Goal: Task Accomplishment & Management: Manage account settings

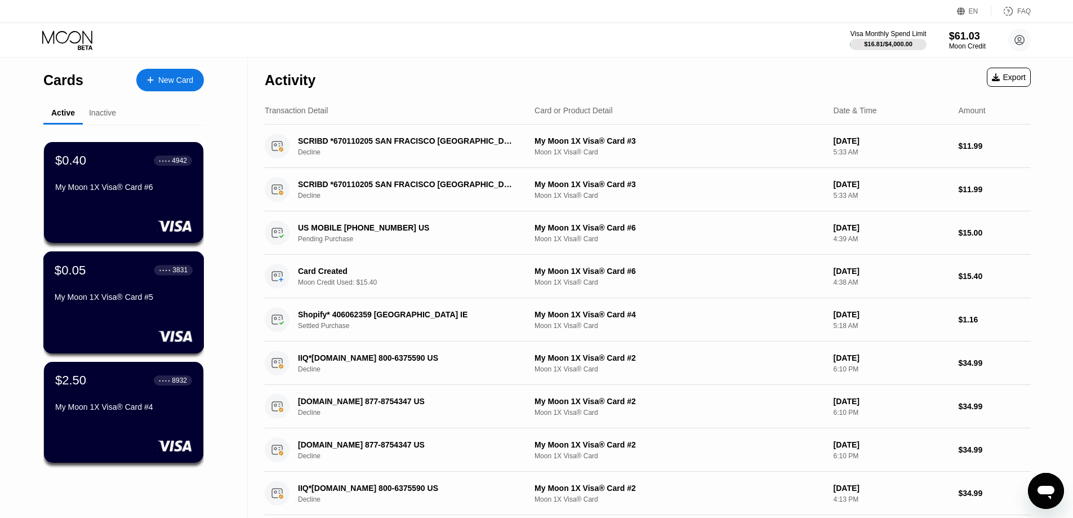
click at [128, 301] on div "My Moon 1X Visa® Card #5" at bounding box center [124, 296] width 138 height 9
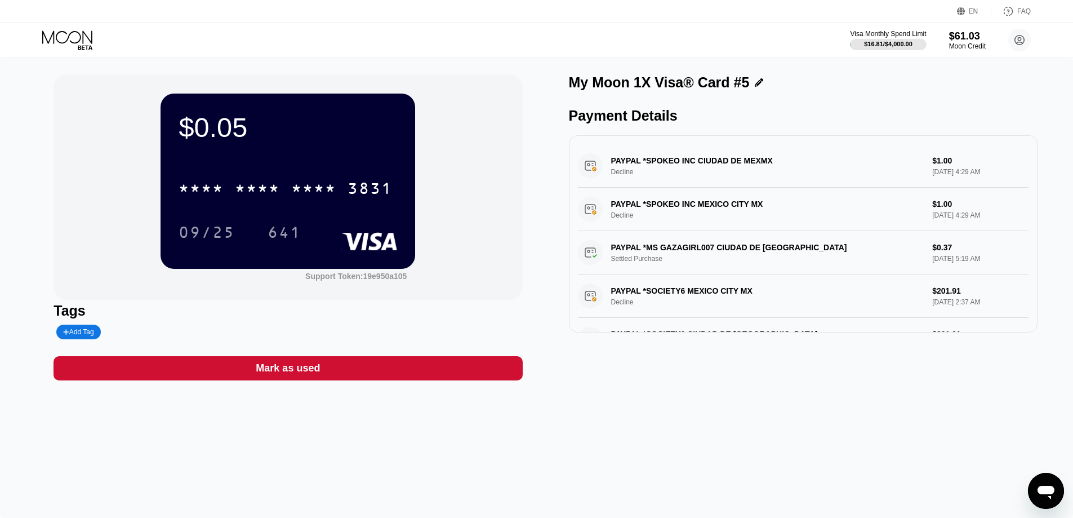
click at [327, 376] on div "Mark as used" at bounding box center [288, 368] width 469 height 24
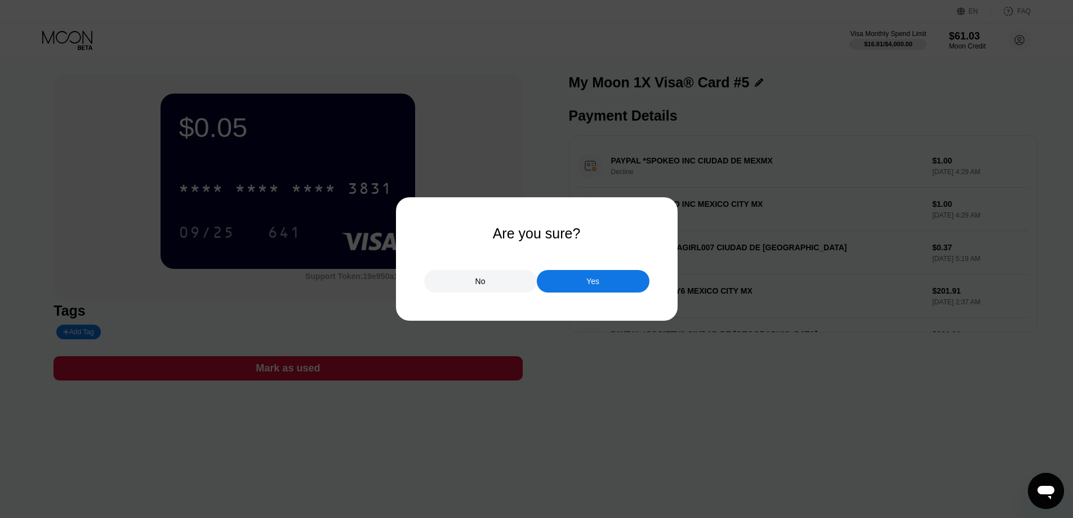
click at [584, 286] on div "Yes" at bounding box center [593, 281] width 113 height 23
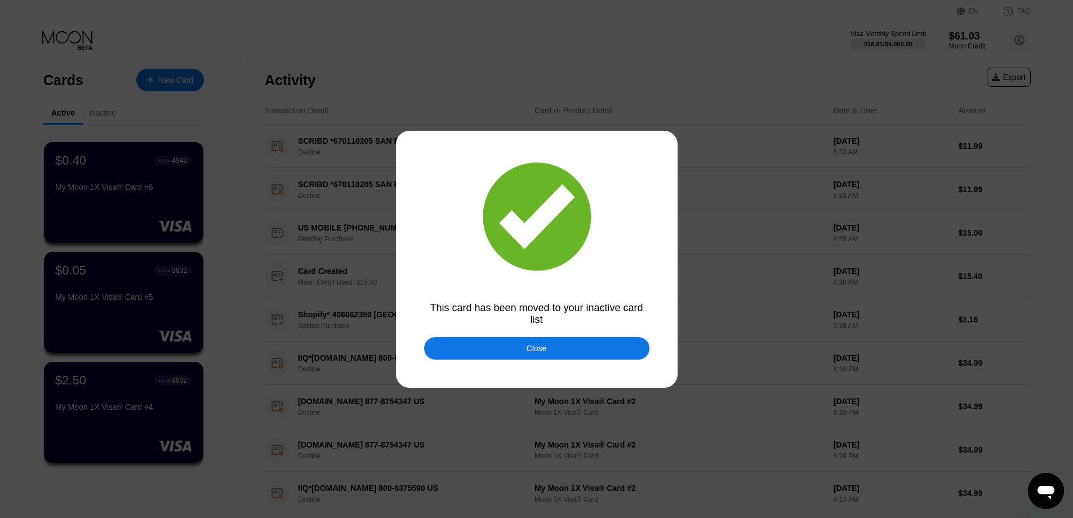
click at [558, 349] on div "Close" at bounding box center [536, 348] width 225 height 23
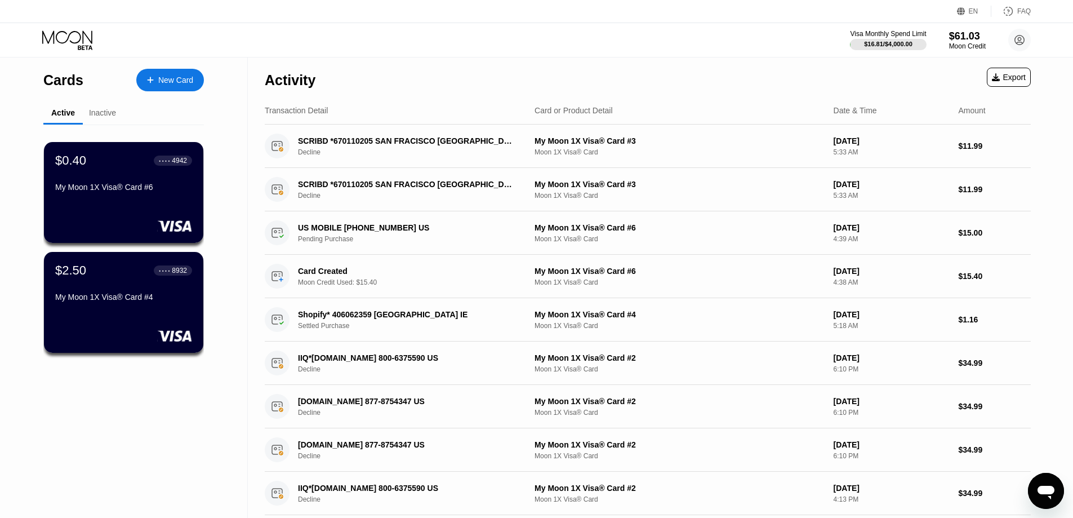
click at [104, 114] on div "Inactive" at bounding box center [102, 112] width 27 height 9
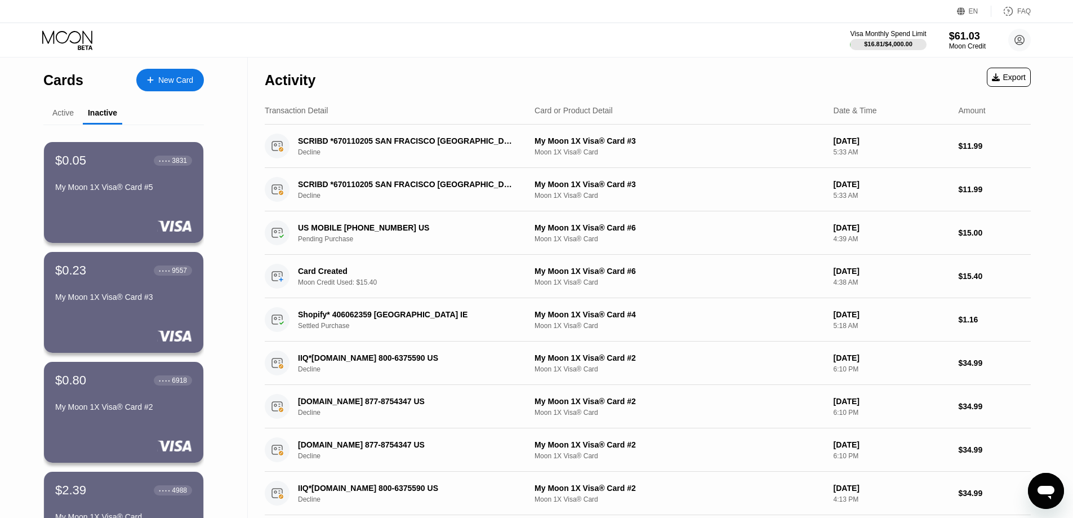
click at [70, 115] on div "Active" at bounding box center [62, 112] width 21 height 9
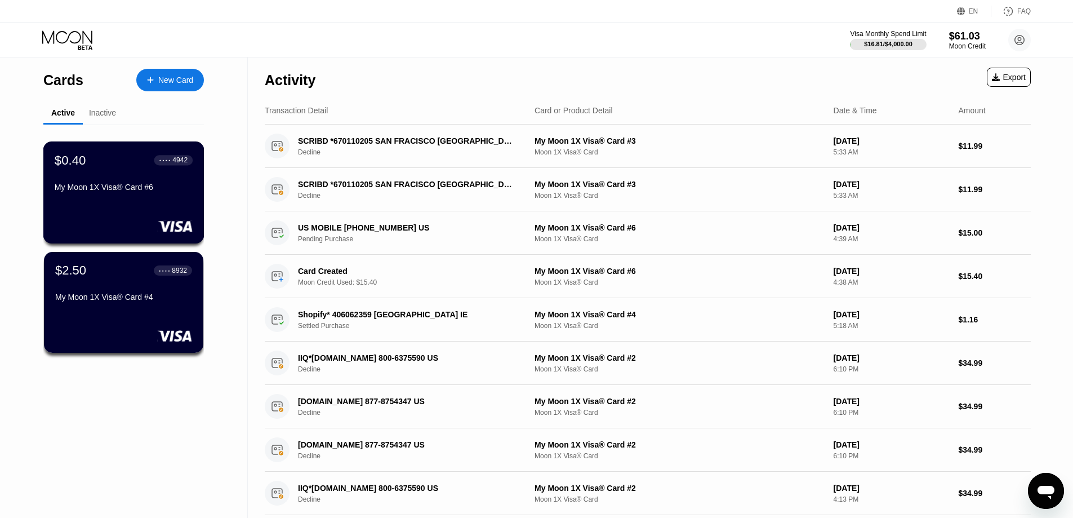
click at [128, 191] on div "My Moon 1X Visa® Card #6" at bounding box center [124, 186] width 138 height 9
